Goal: Navigation & Orientation: Find specific page/section

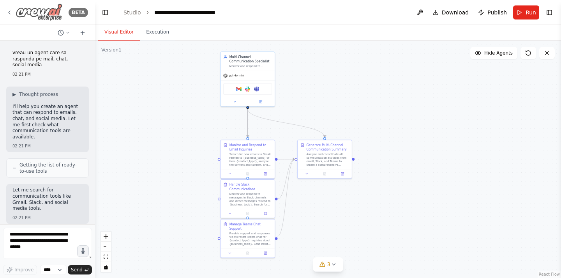
scroll to position [1405, 0]
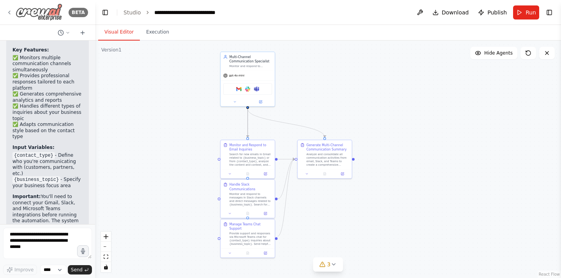
click at [11, 13] on icon at bounding box center [9, 12] width 6 height 6
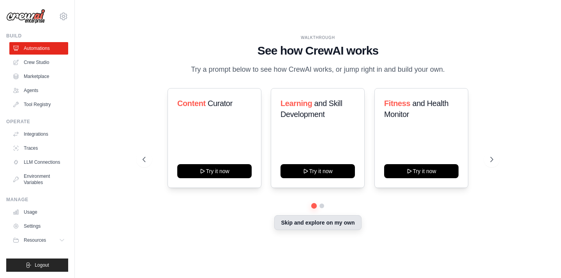
click at [305, 227] on button "Skip and explore on my own" at bounding box center [317, 222] width 87 height 15
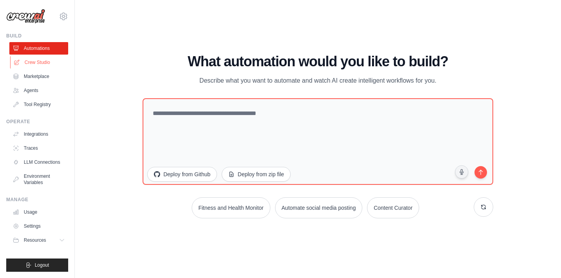
click at [35, 64] on link "Crew Studio" at bounding box center [39, 62] width 59 height 12
